Goal: Register for event/course

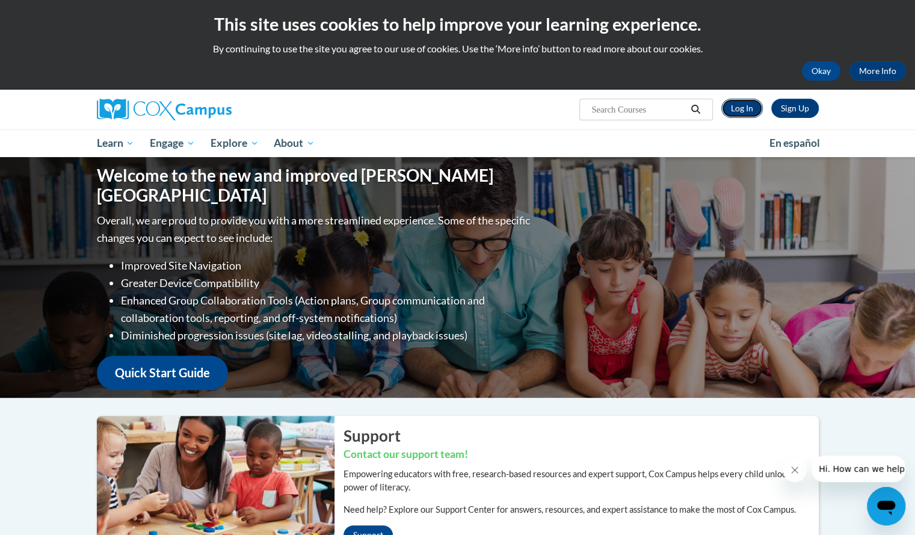
click at [740, 110] on link "Log In" at bounding box center [742, 108] width 42 height 19
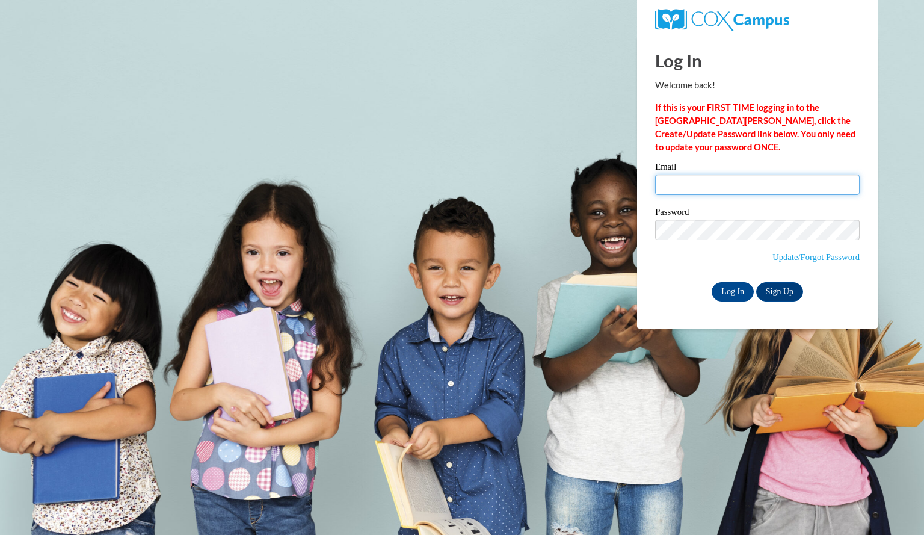
click at [679, 185] on input "Email" at bounding box center [757, 184] width 205 height 20
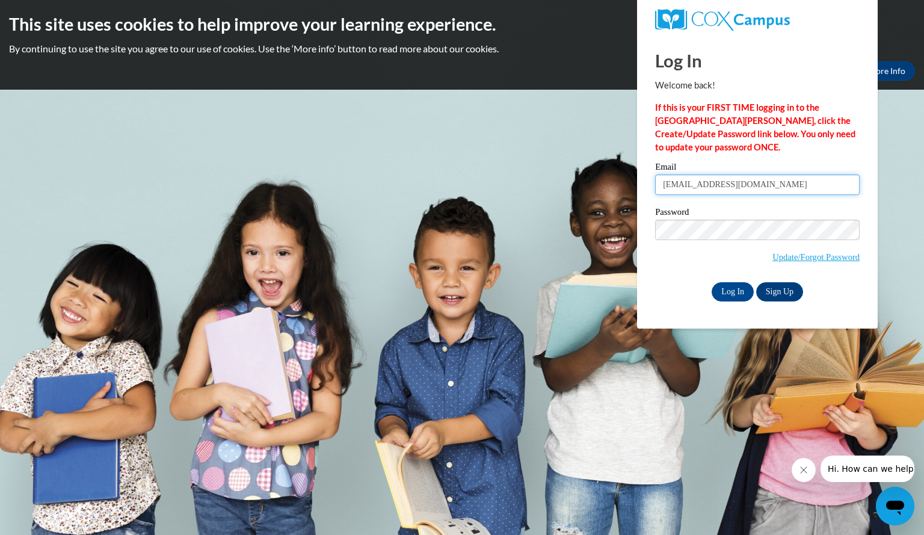
type input "kinowskihannah@aasd.k12.wi.us"
click at [676, 214] on label "Password" at bounding box center [757, 214] width 205 height 12
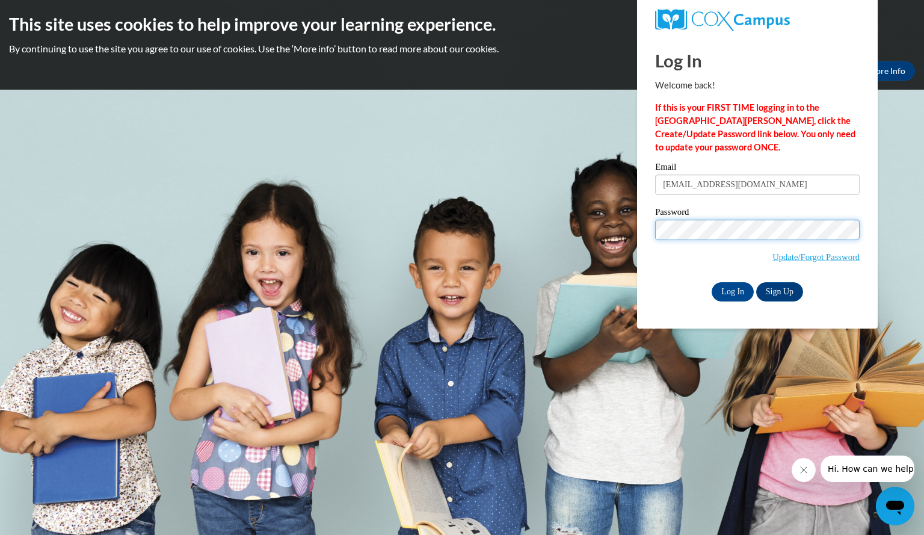
click at [712, 282] on input "Log In" at bounding box center [733, 291] width 42 height 19
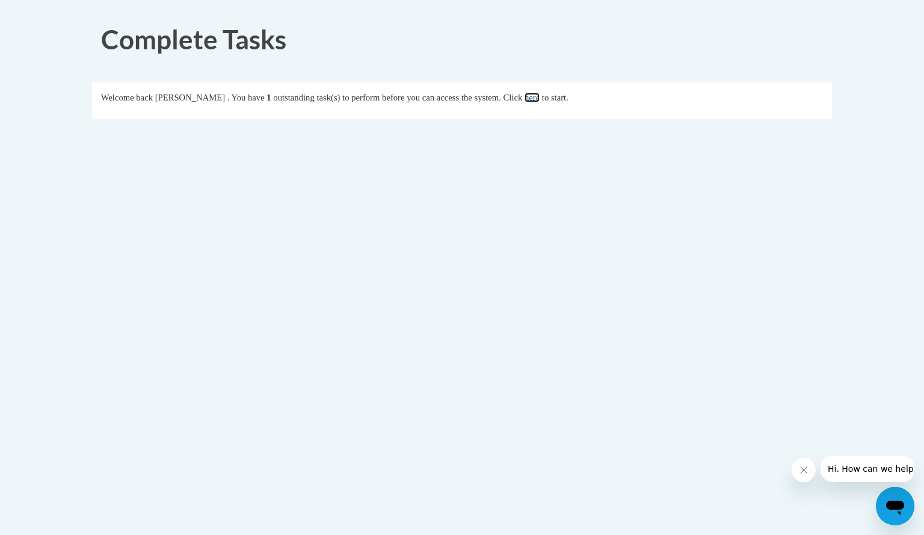
click at [540, 97] on link "here" at bounding box center [532, 98] width 15 height 10
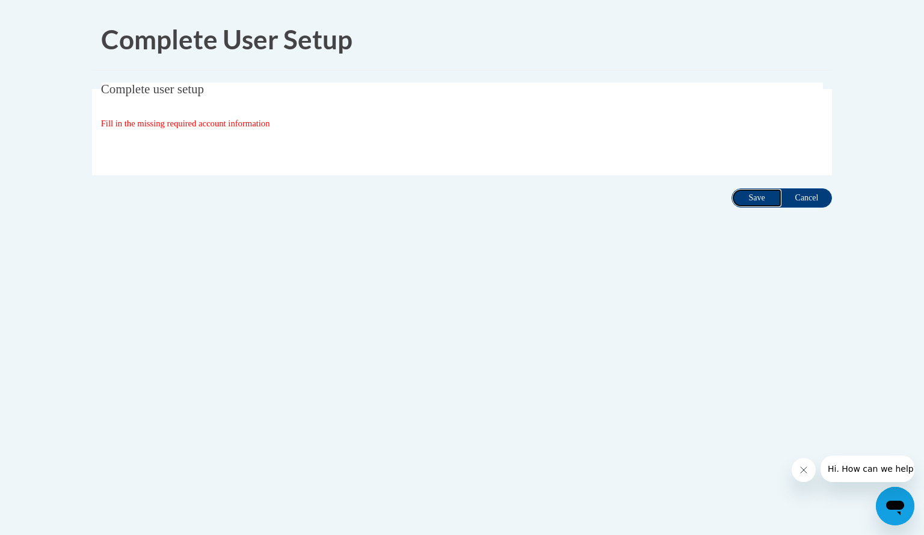
click at [759, 197] on input "Save" at bounding box center [756, 197] width 51 height 19
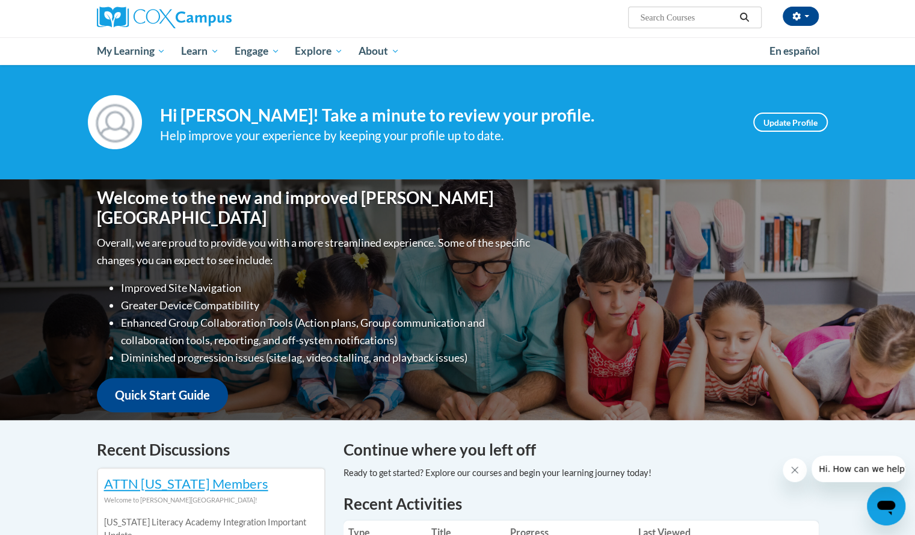
scroll to position [21, 0]
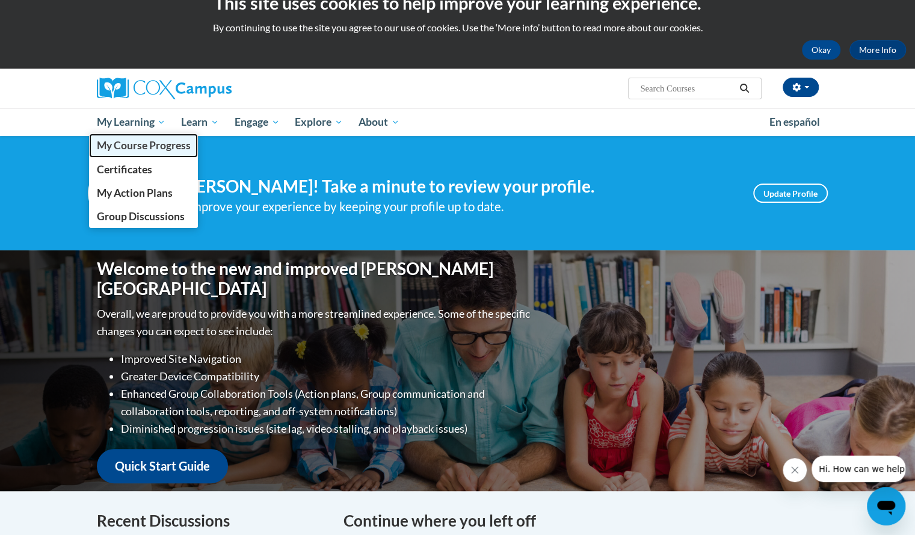
click at [137, 141] on span "My Course Progress" at bounding box center [143, 145] width 94 height 13
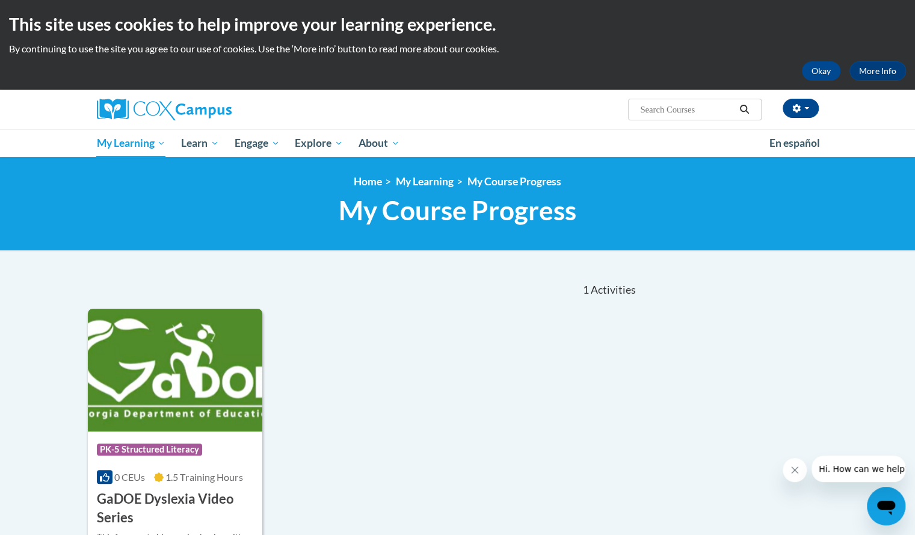
click at [663, 111] on input "Search..." at bounding box center [687, 109] width 96 height 14
type input "Oral Language"
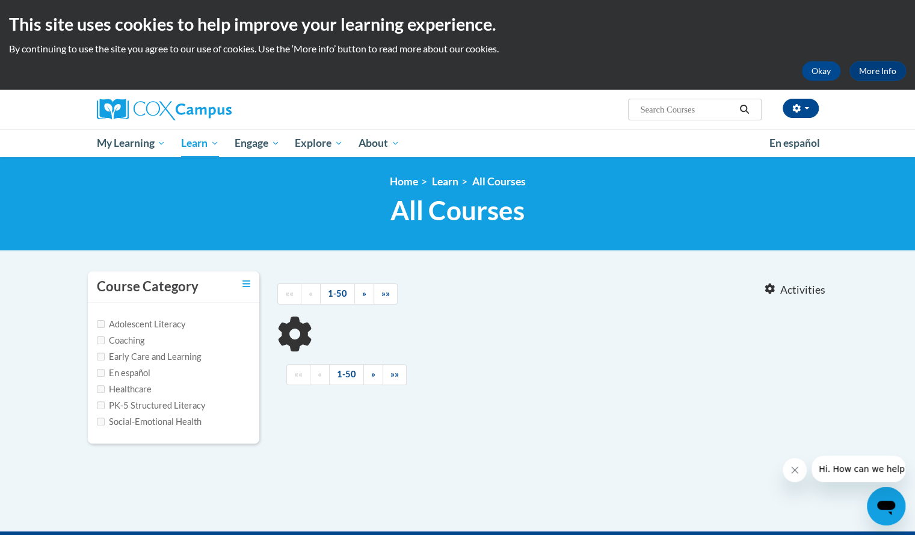
type input "Oral Language"
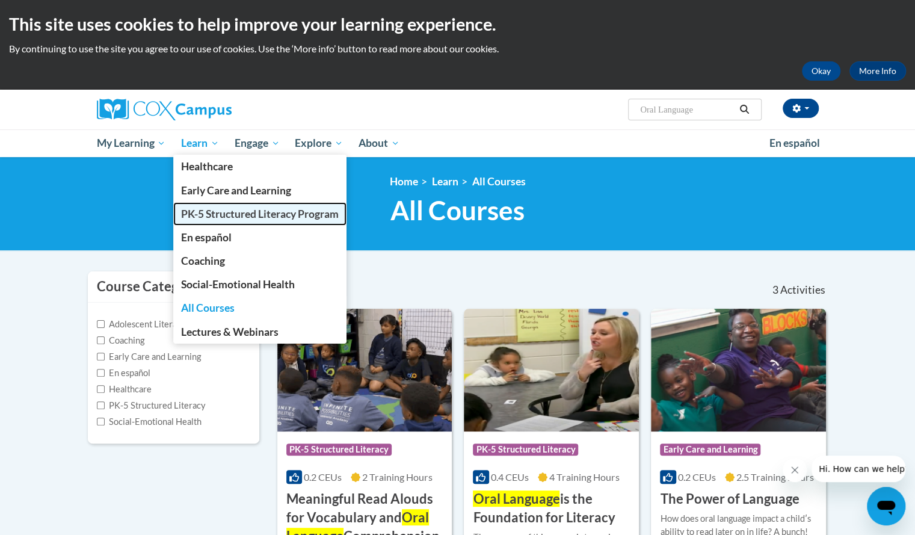
click at [250, 220] on link "PK-5 Structured Literacy Program" at bounding box center [259, 213] width 173 height 23
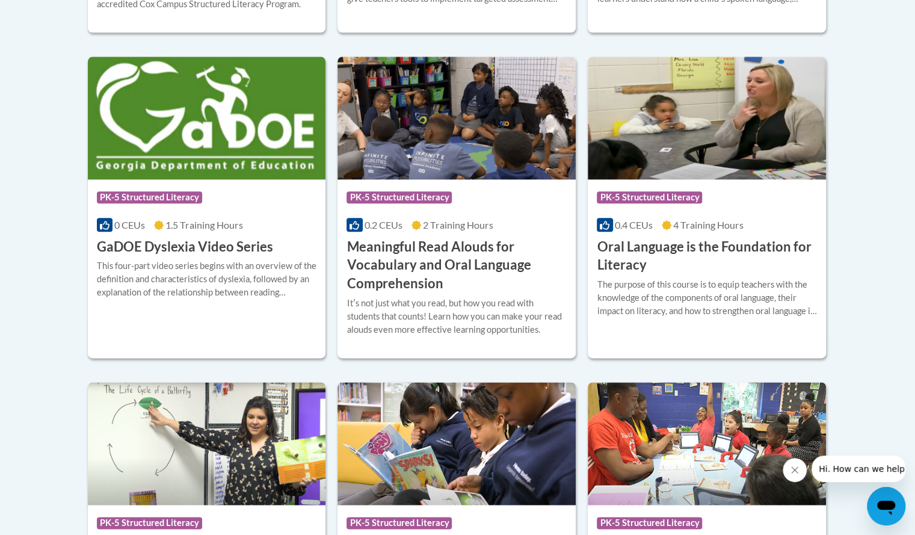
scroll to position [779, 0]
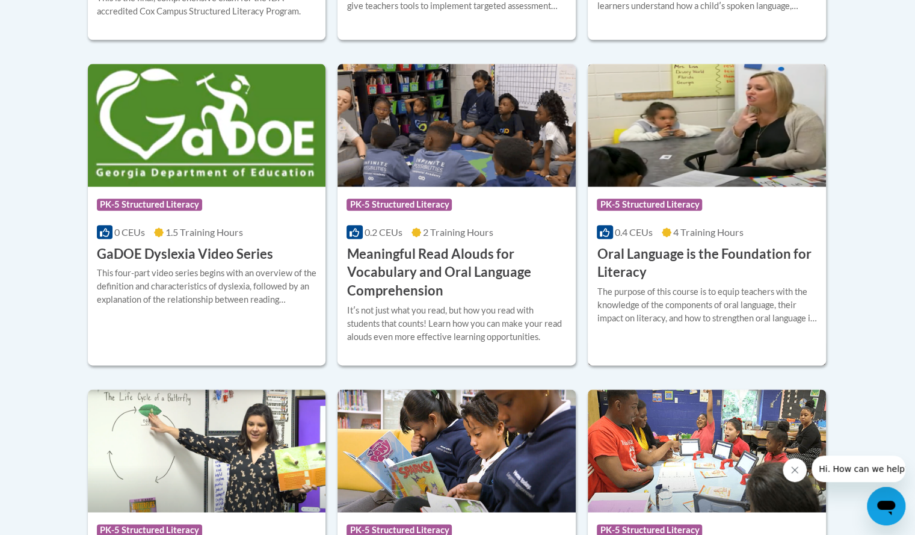
click at [666, 263] on h3 "Oral Language is the Foundation for Literacy" at bounding box center [707, 263] width 220 height 37
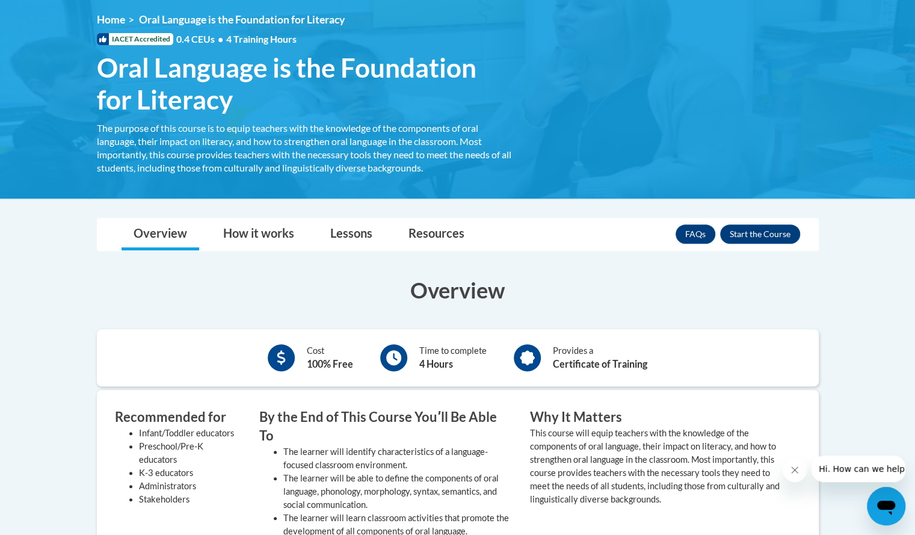
scroll to position [159, 0]
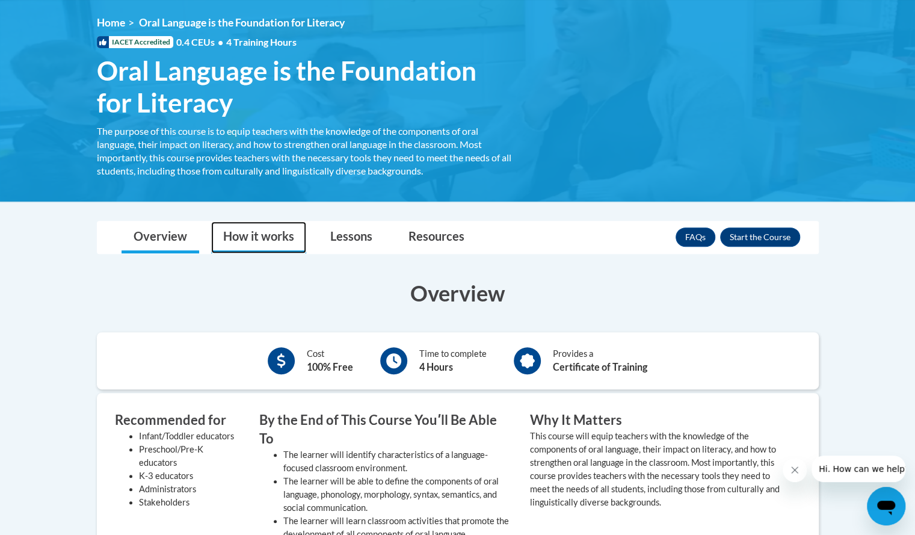
click at [237, 224] on link "How it works" at bounding box center [258, 237] width 95 height 32
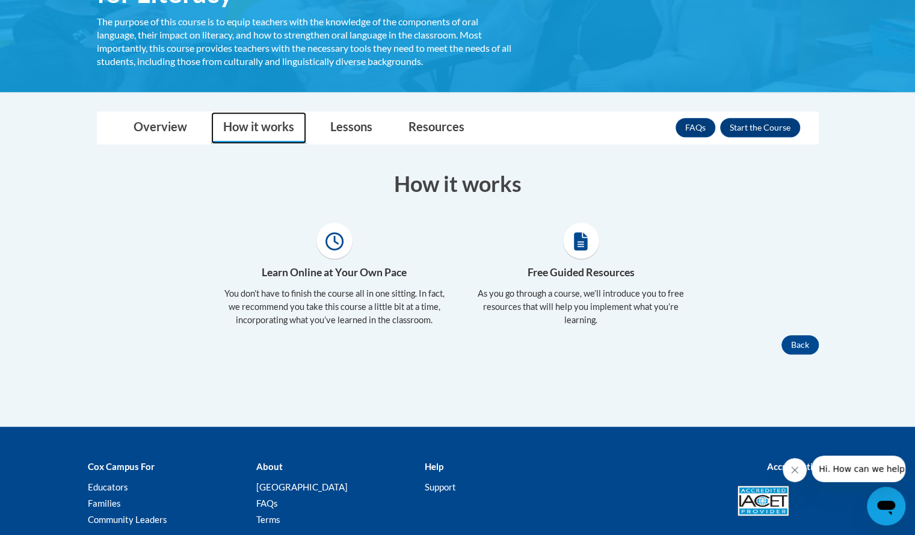
scroll to position [267, 0]
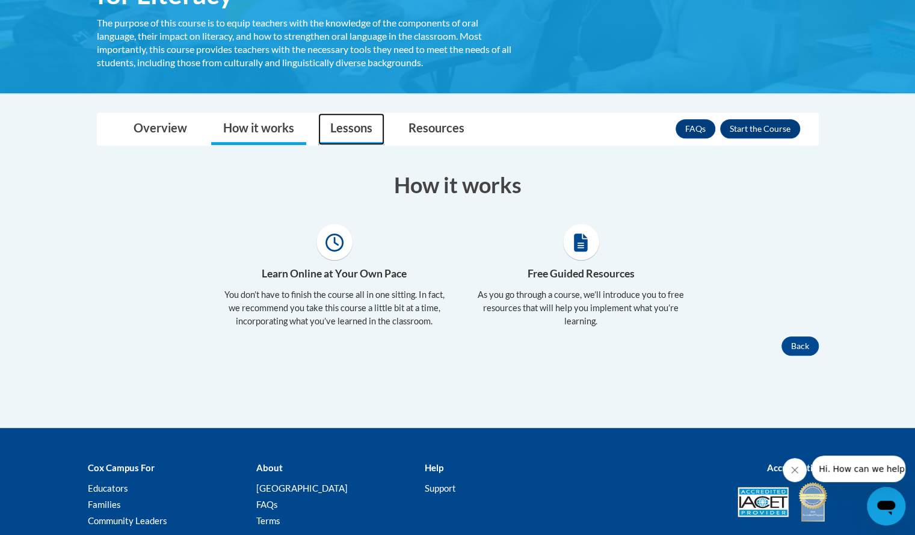
click at [353, 126] on link "Lessons" at bounding box center [351, 129] width 66 height 32
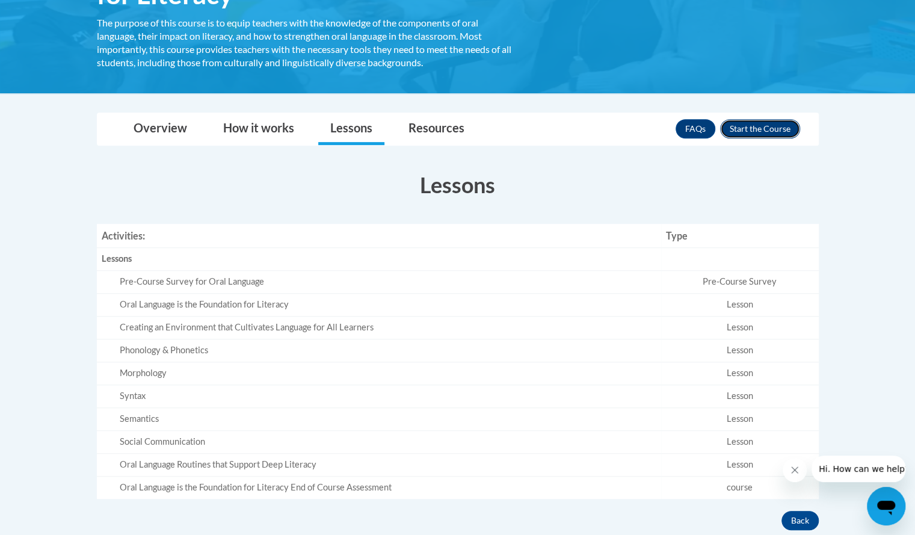
click at [754, 131] on button "Enroll" at bounding box center [760, 128] width 80 height 19
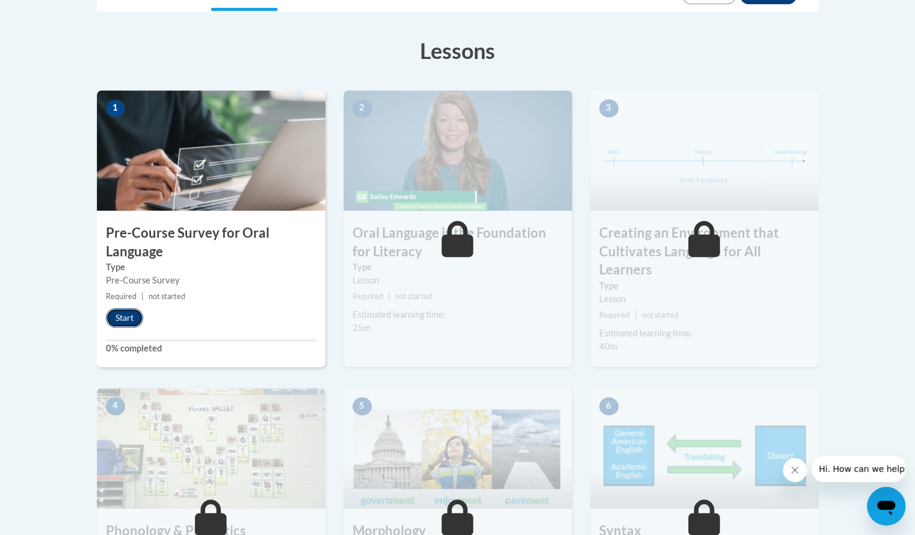
click at [129, 315] on button "Start" at bounding box center [124, 317] width 37 height 19
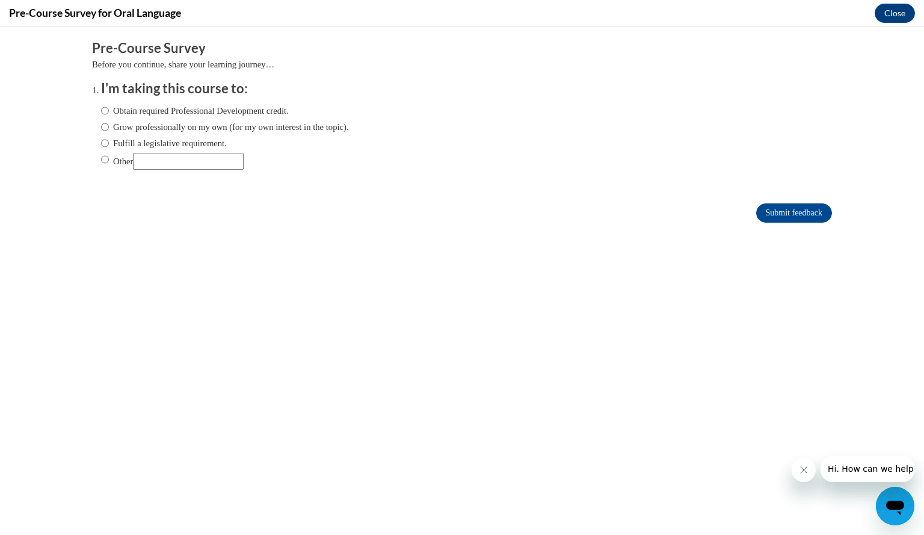
click at [106, 106] on label "Obtain required Professional Development credit." at bounding box center [195, 110] width 188 height 13
click at [106, 106] on input "Obtain required Professional Development credit." at bounding box center [105, 110] width 8 height 13
radio input "true"
click at [764, 213] on input "Submit feedback" at bounding box center [794, 212] width 76 height 19
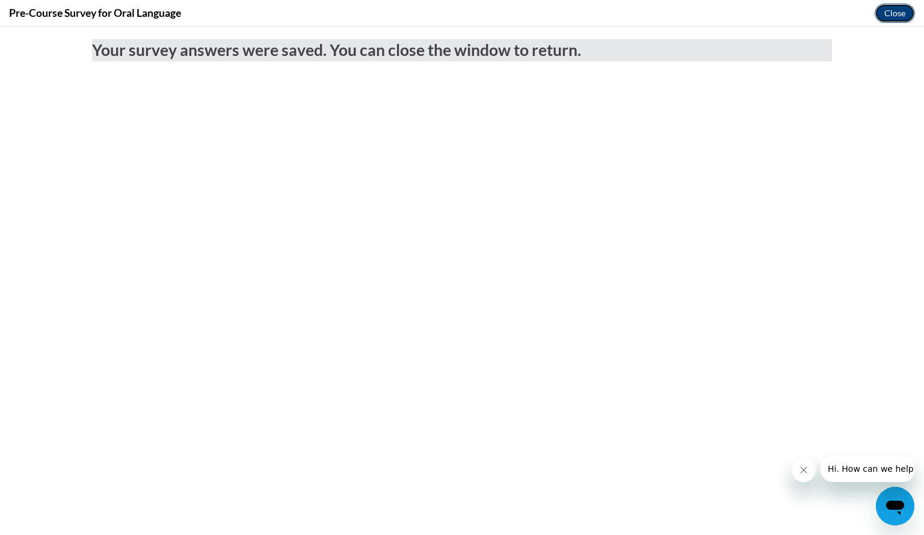
click at [893, 12] on button "Close" at bounding box center [895, 13] width 40 height 19
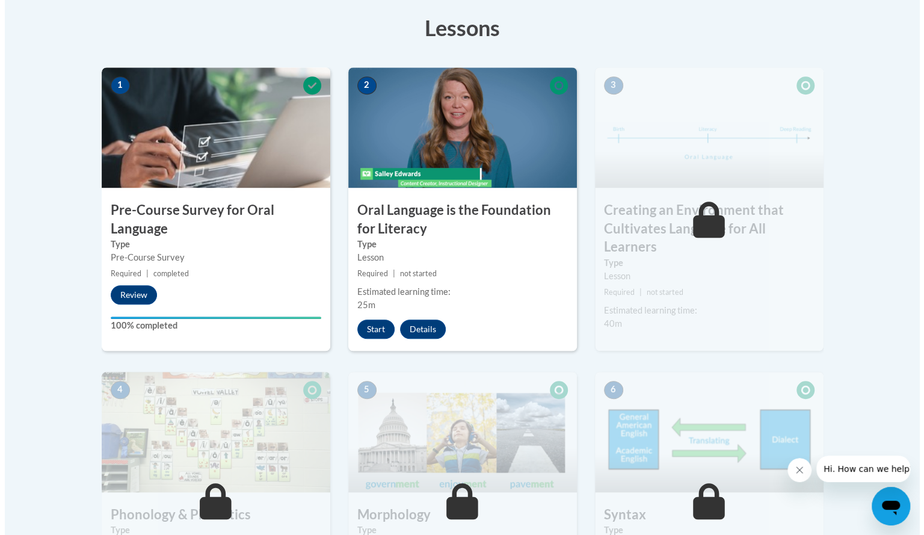
scroll to position [337, 0]
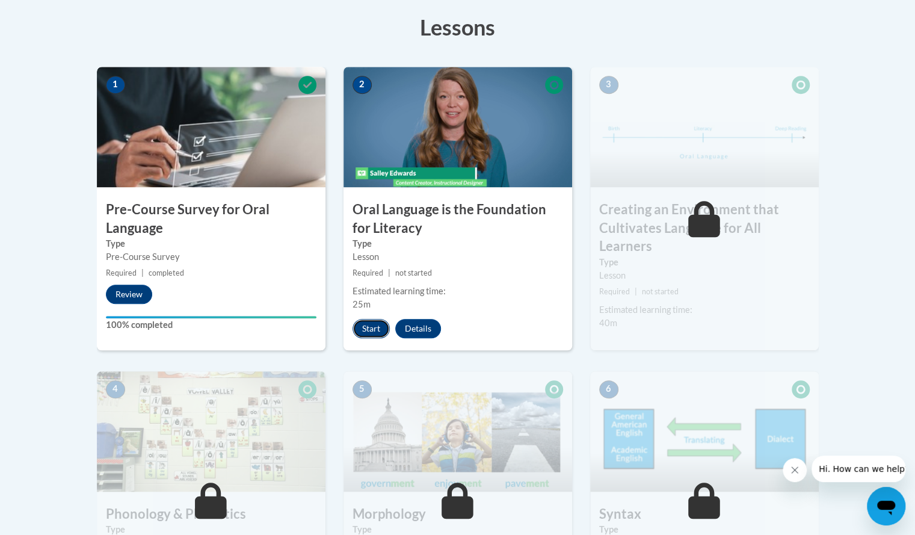
click at [378, 327] on button "Start" at bounding box center [370, 328] width 37 height 19
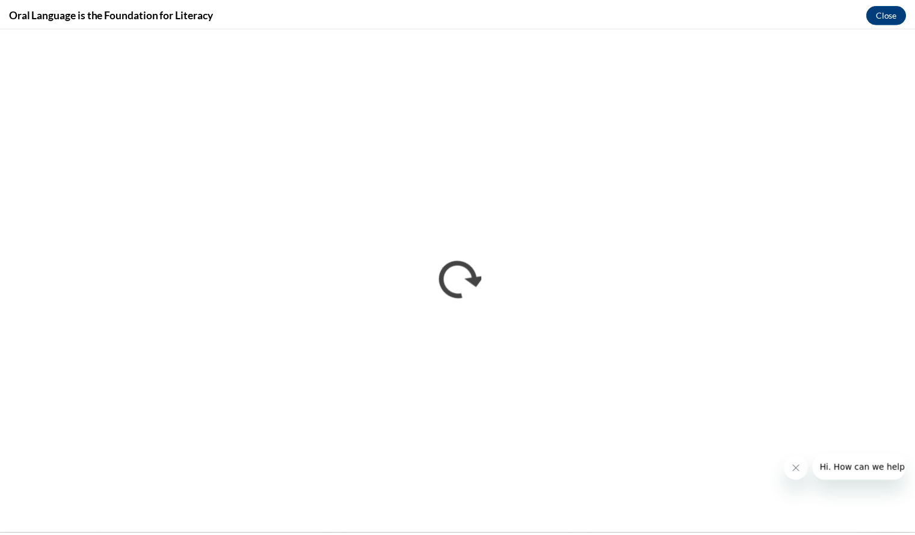
scroll to position [0, 0]
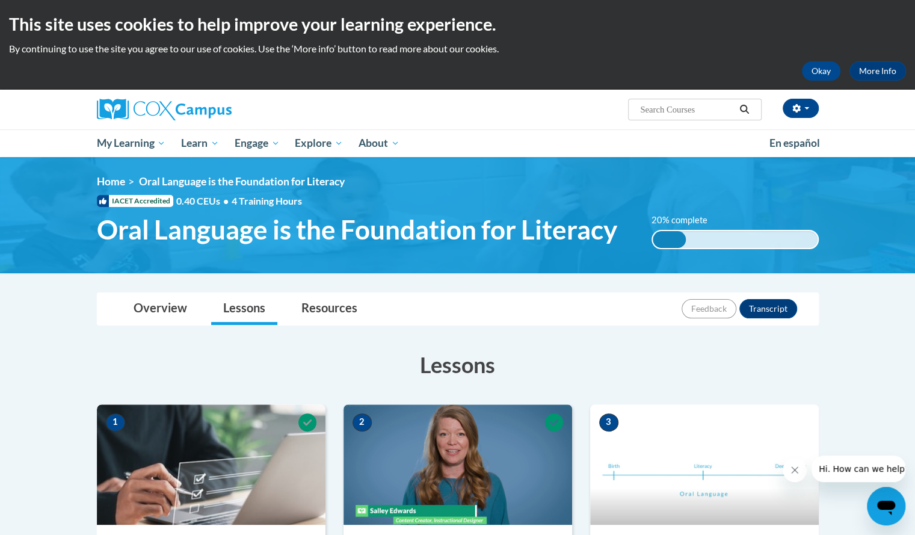
click at [462, 256] on img at bounding box center [457, 215] width 915 height 116
